Goal: Register for event/course

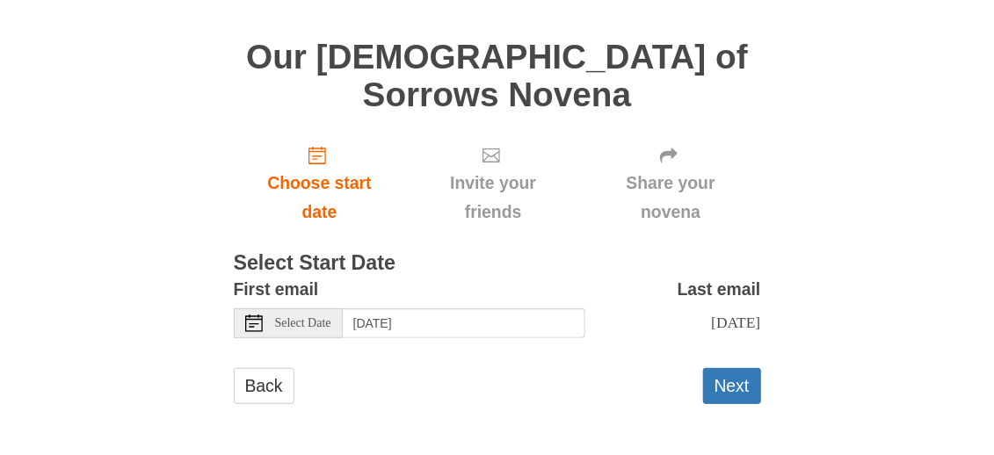
scroll to position [258, 0]
click at [639, 381] on button "Next" at bounding box center [732, 386] width 58 height 36
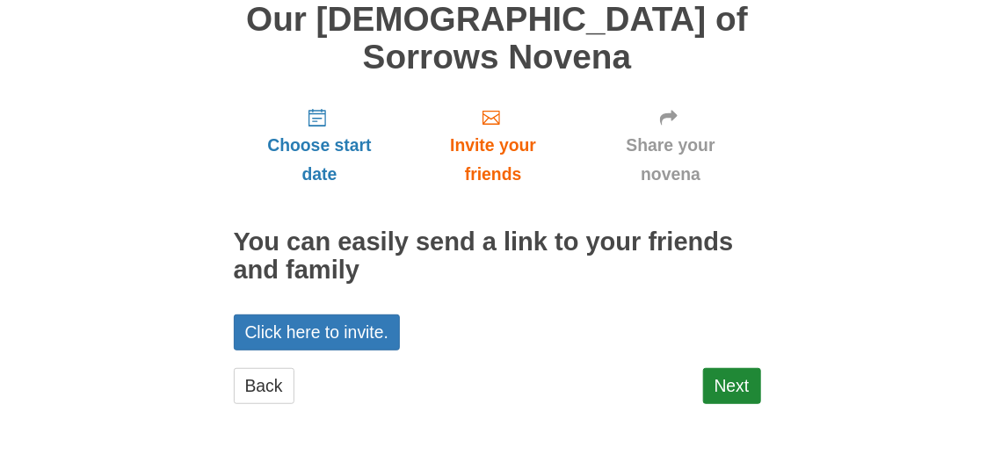
scroll to position [283, 0]
click at [753, 377] on link "Next" at bounding box center [732, 386] width 58 height 36
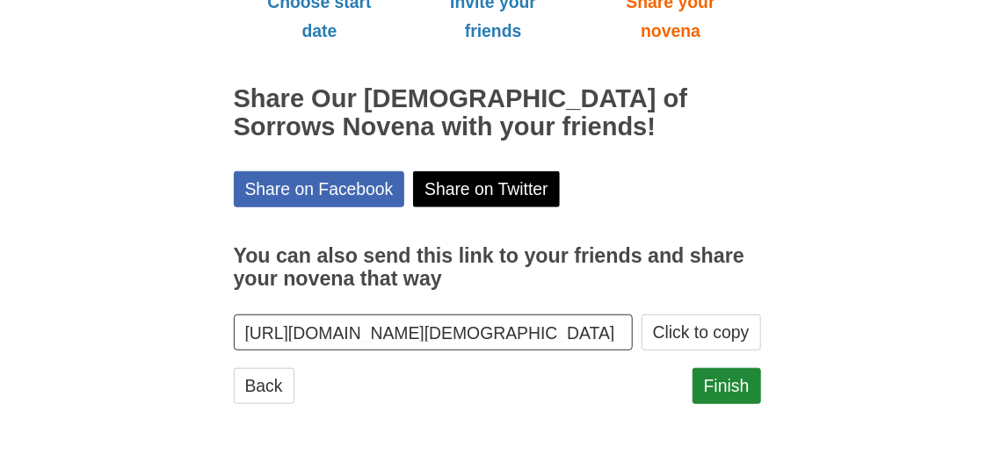
scroll to position [457, 0]
click at [705, 372] on link "Finish" at bounding box center [727, 386] width 69 height 36
